Goal: Register for event/course

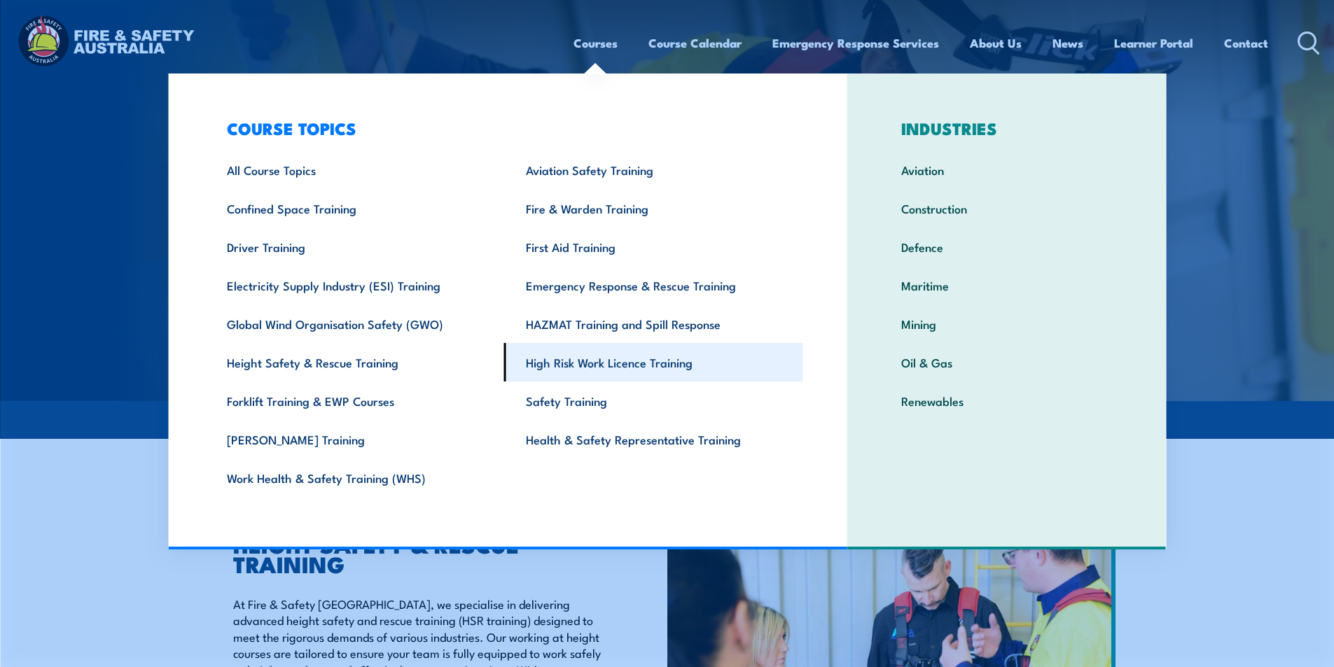
click at [580, 361] on link "High Risk Work Licence Training" at bounding box center [653, 362] width 299 height 39
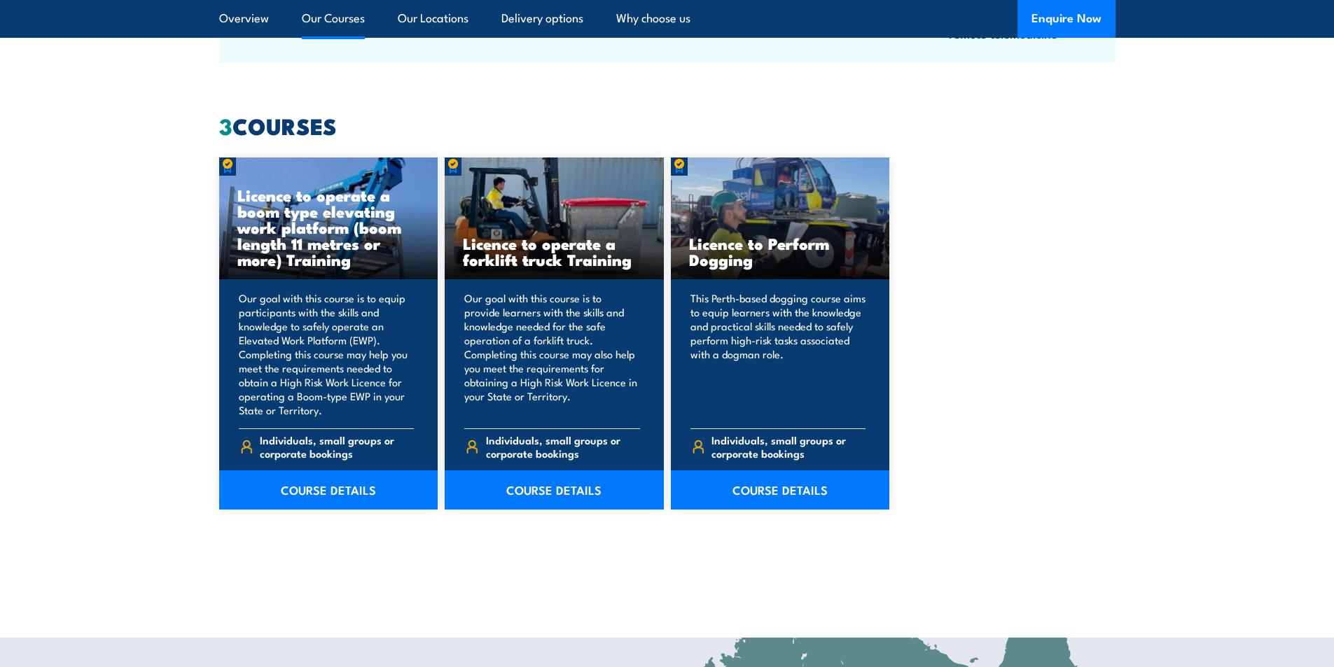
scroll to position [1051, 0]
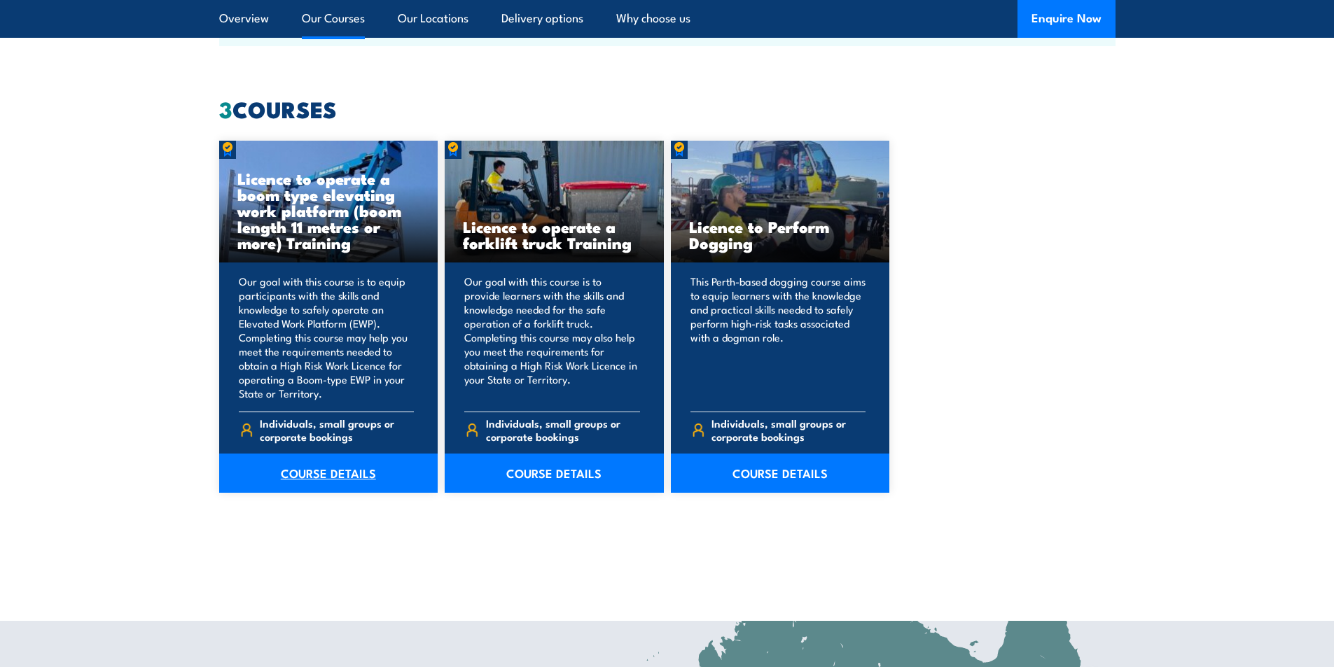
click at [339, 473] on link "COURSE DETAILS" at bounding box center [328, 473] width 219 height 39
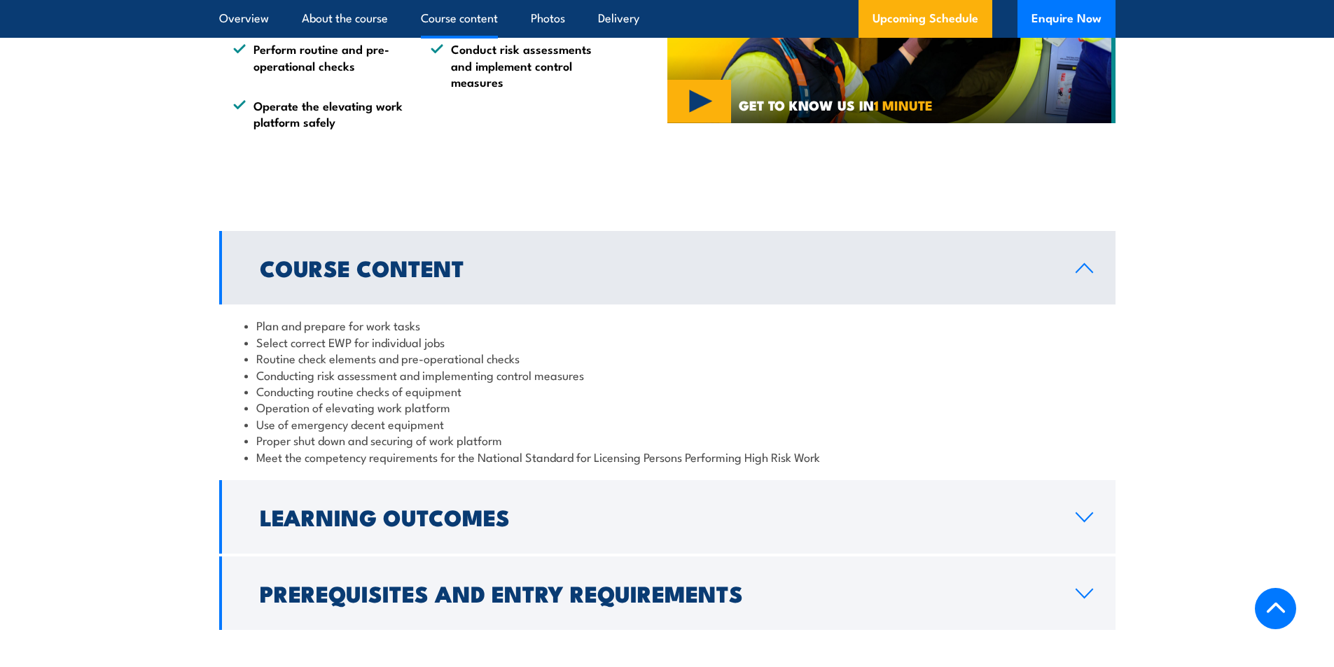
scroll to position [980, 0]
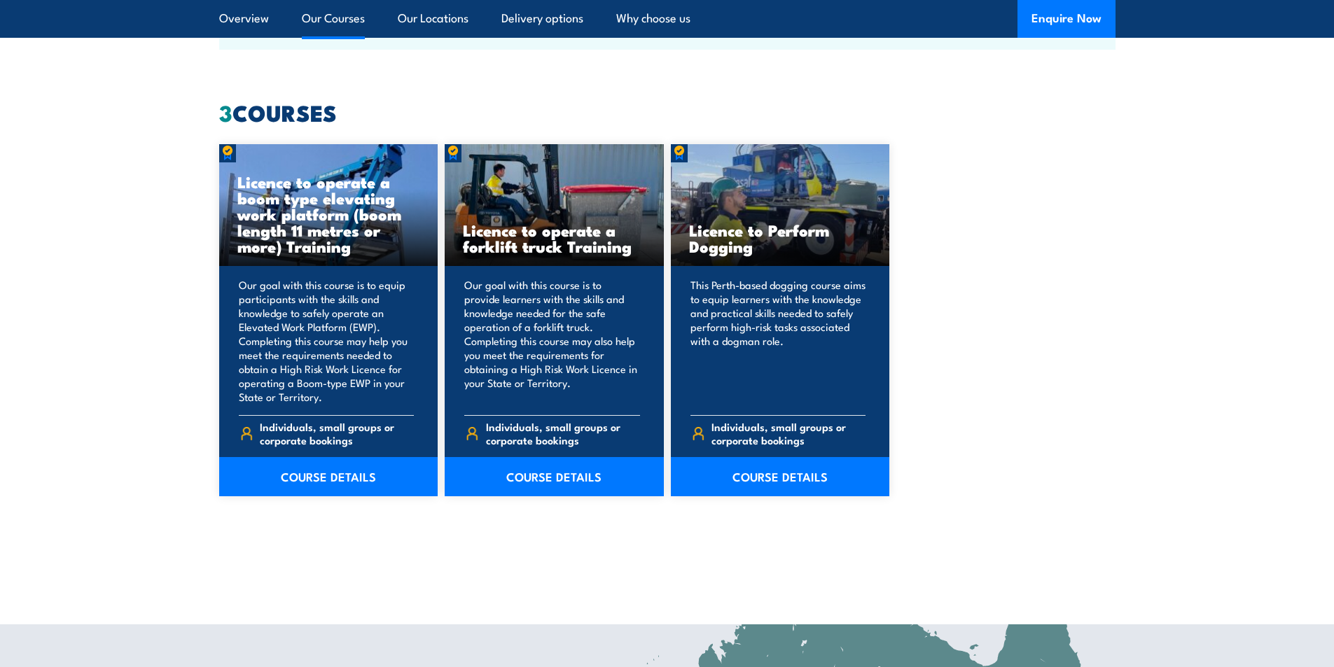
scroll to position [1051, 0]
